Goal: Transaction & Acquisition: Subscribe to service/newsletter

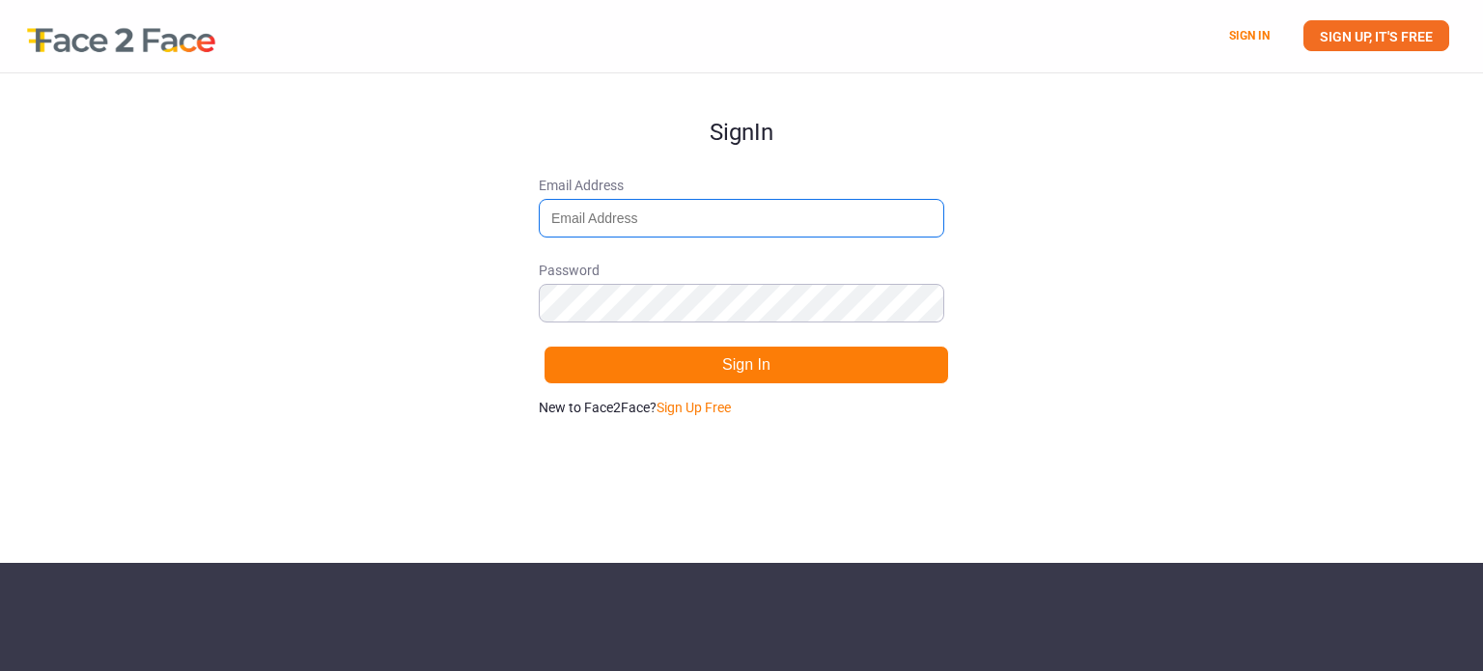
click at [707, 206] on input "Email Address" at bounding box center [741, 218] width 405 height 39
type input "[EMAIL_ADDRESS][DOMAIN_NAME]"
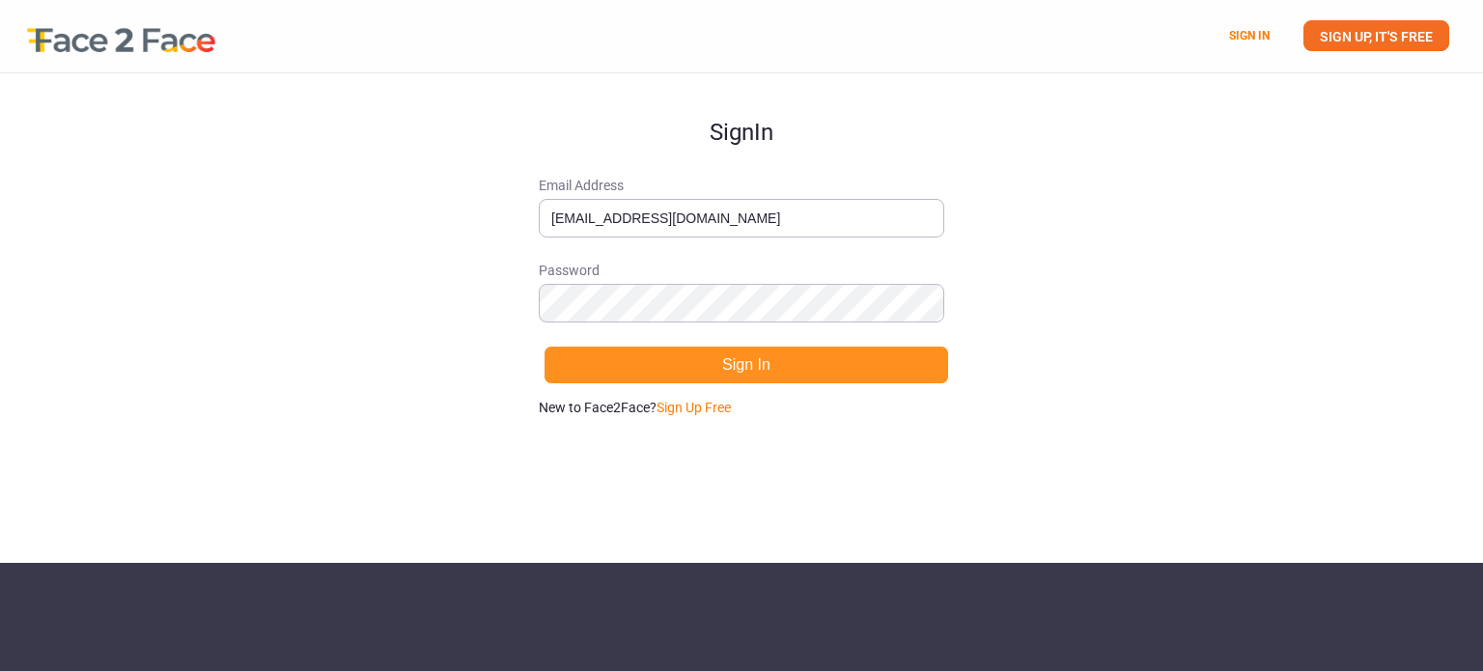
click at [681, 366] on button "Sign In" at bounding box center [746, 365] width 405 height 39
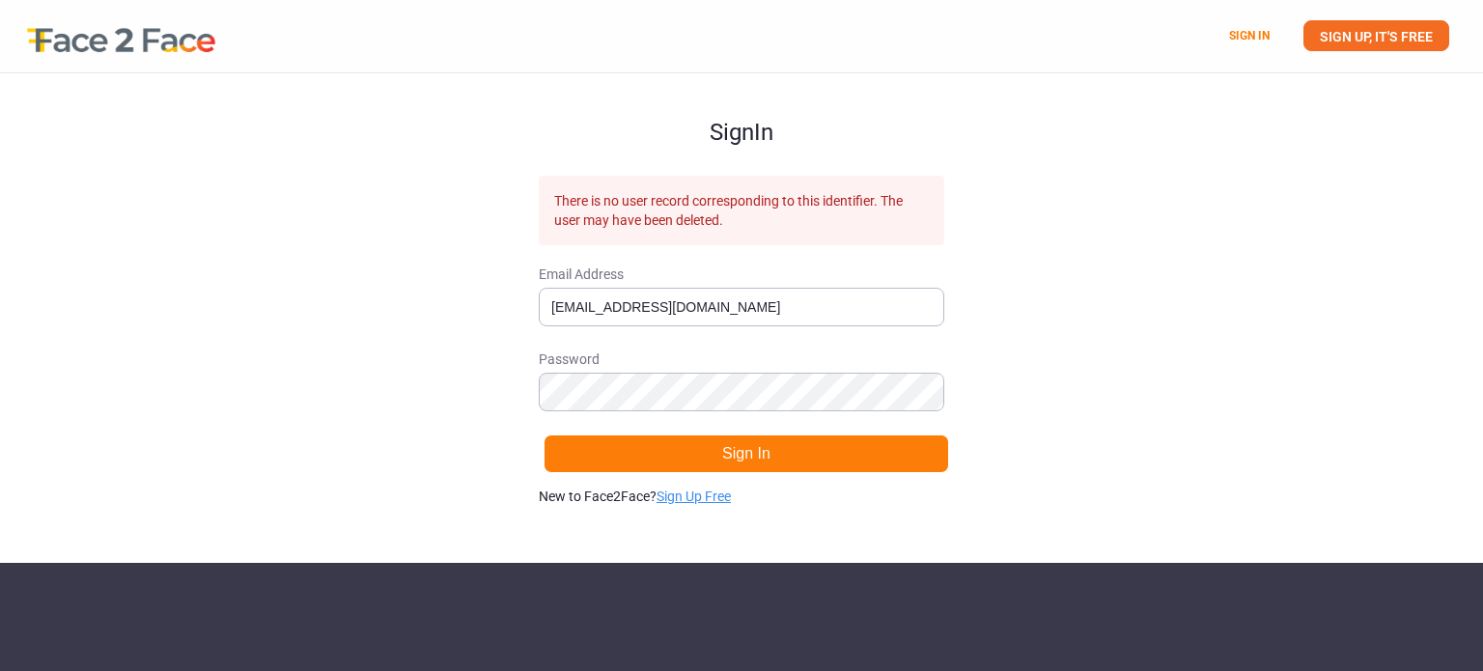
click at [673, 495] on link "Sign Up Free" at bounding box center [694, 496] width 74 height 15
click at [852, 297] on input "[EMAIL_ADDRESS][DOMAIN_NAME]" at bounding box center [741, 307] width 405 height 39
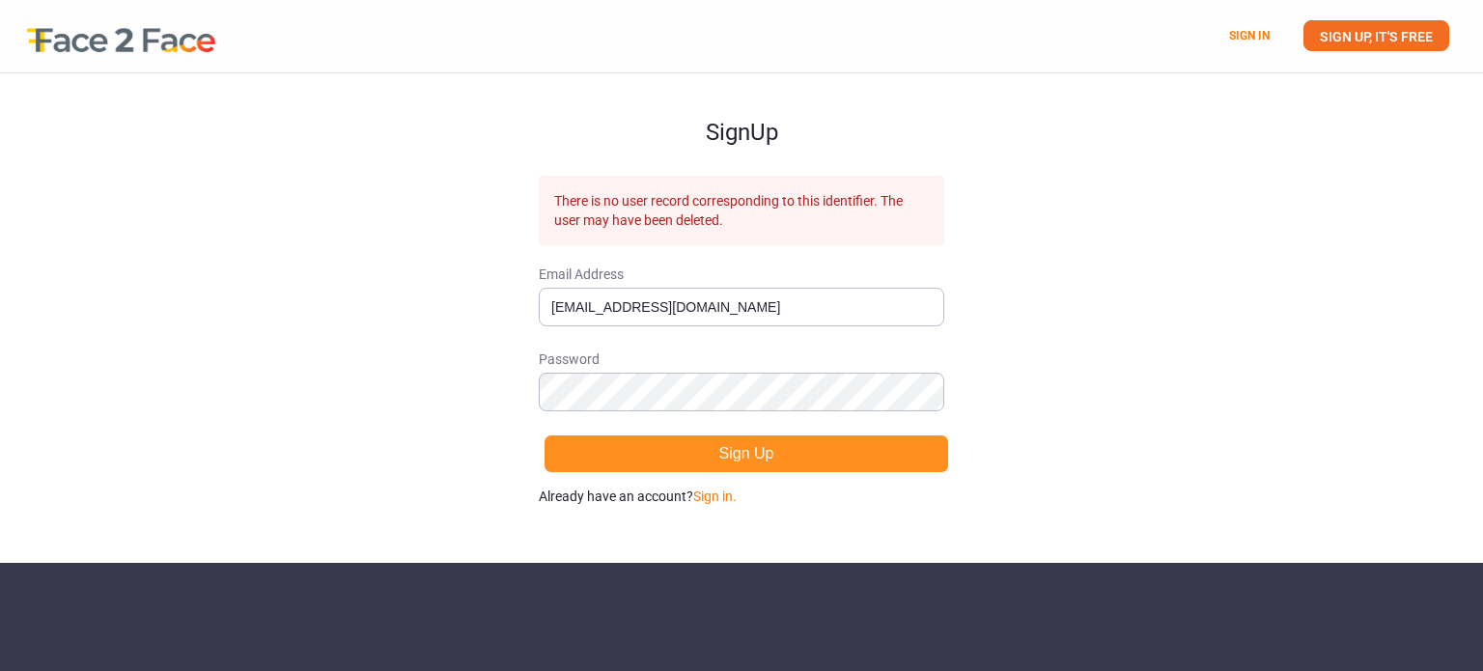
click at [776, 453] on button "Sign Up" at bounding box center [746, 453] width 405 height 39
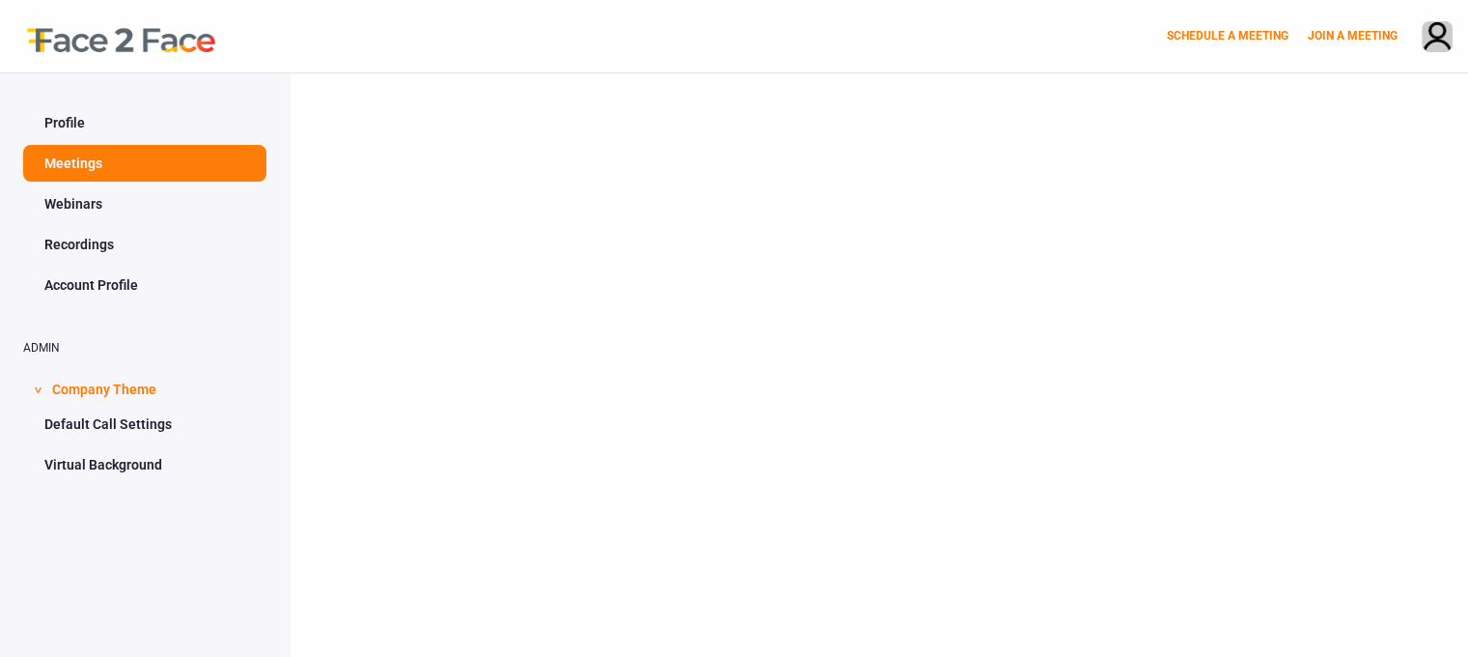
click at [584, 273] on div at bounding box center [879, 401] width 1179 height 657
click at [42, 199] on link "Webinars" at bounding box center [144, 203] width 243 height 37
